Goal: Check status: Check status

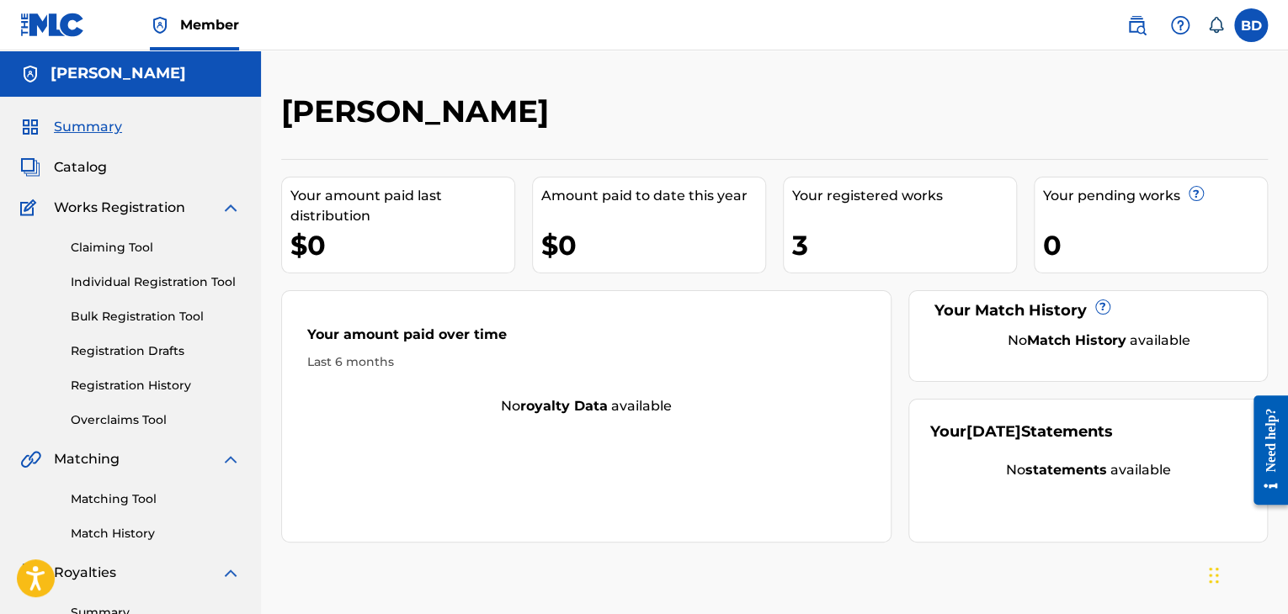
click at [185, 382] on link "Registration History" at bounding box center [156, 386] width 170 height 18
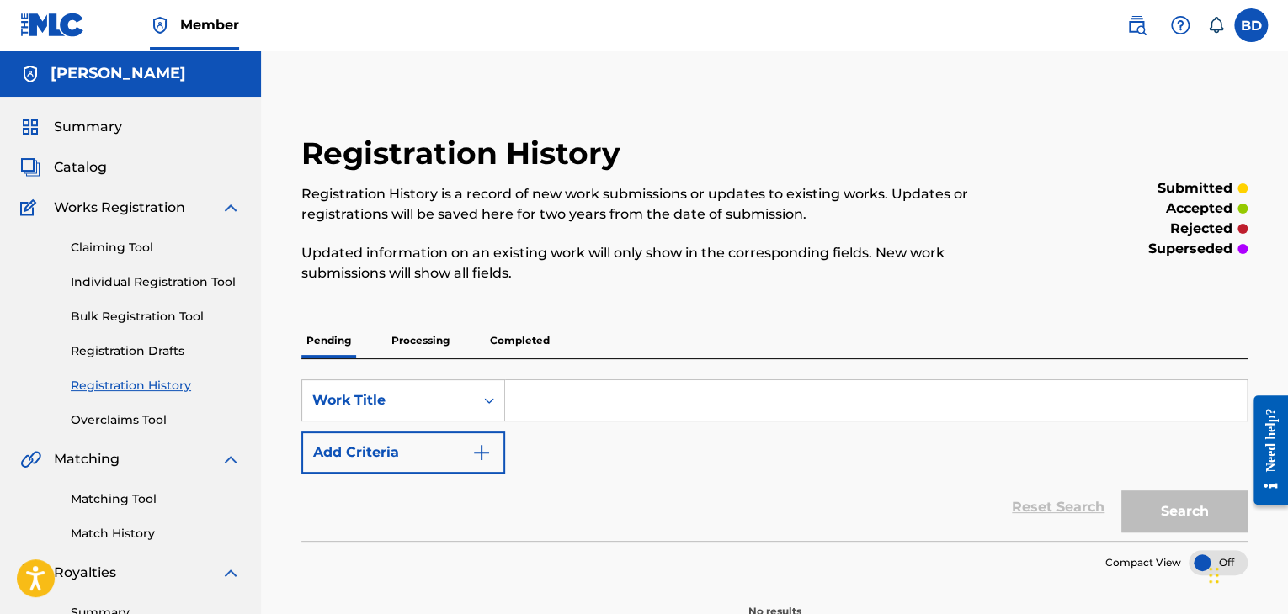
click at [450, 334] on p "Processing" at bounding box center [420, 340] width 68 height 35
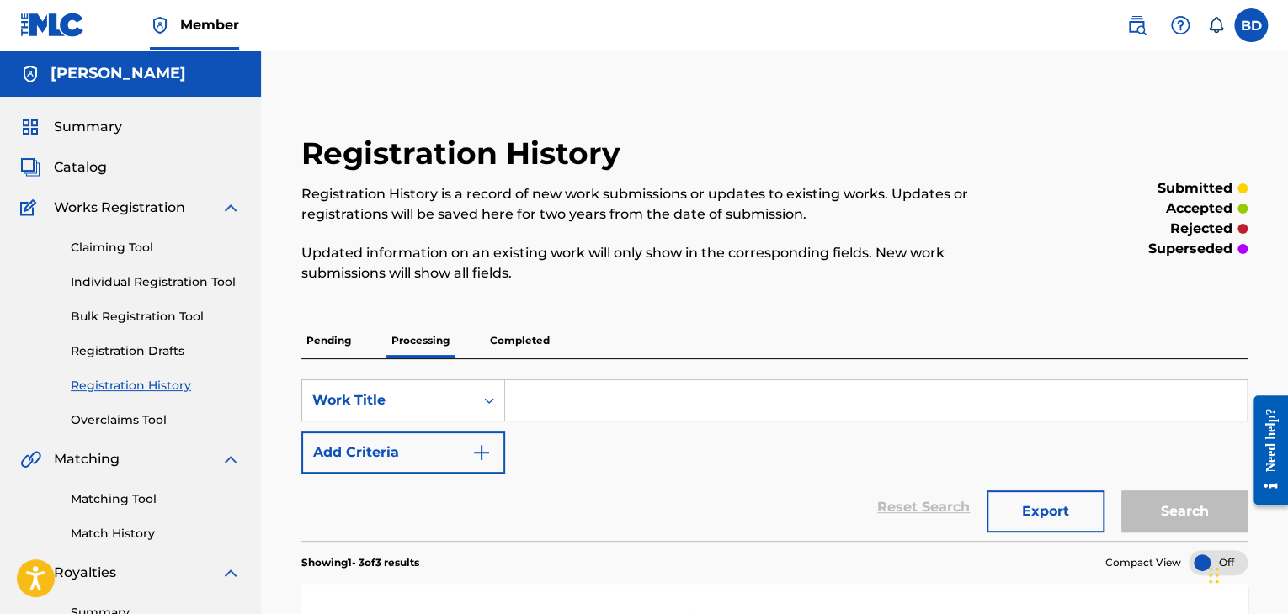
click at [95, 165] on span "Catalog" at bounding box center [80, 167] width 53 height 20
